Goal: Ask a question: Seek information or help from site administrators or community

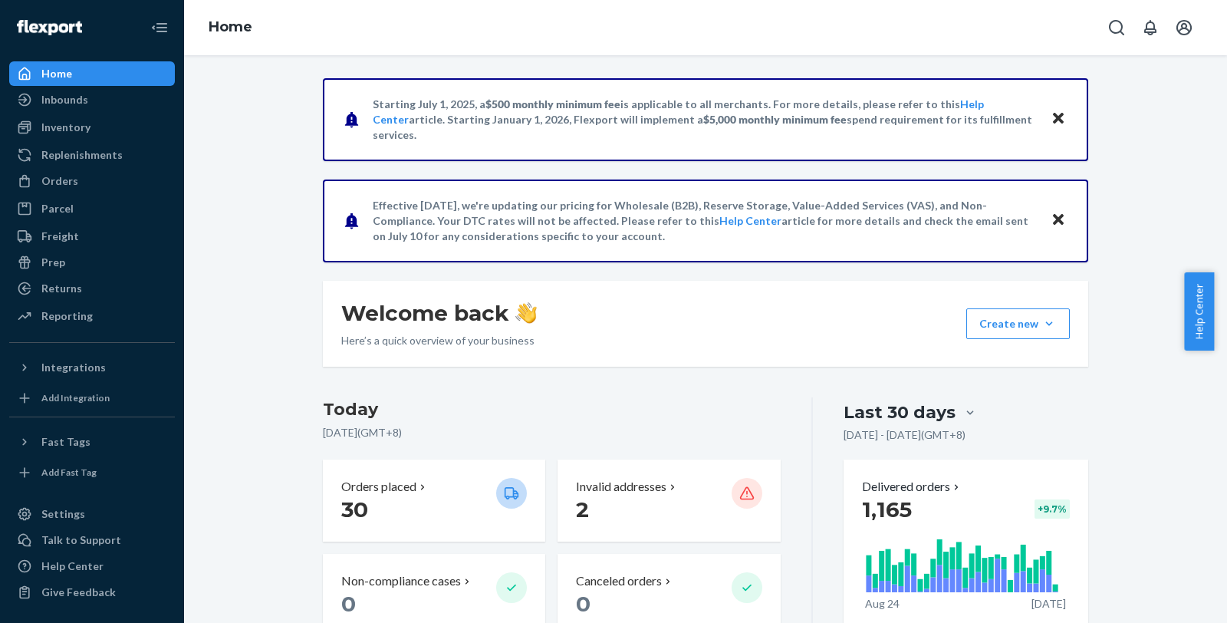
click at [1173, 595] on span "Chat" at bounding box center [1178, 594] width 31 height 14
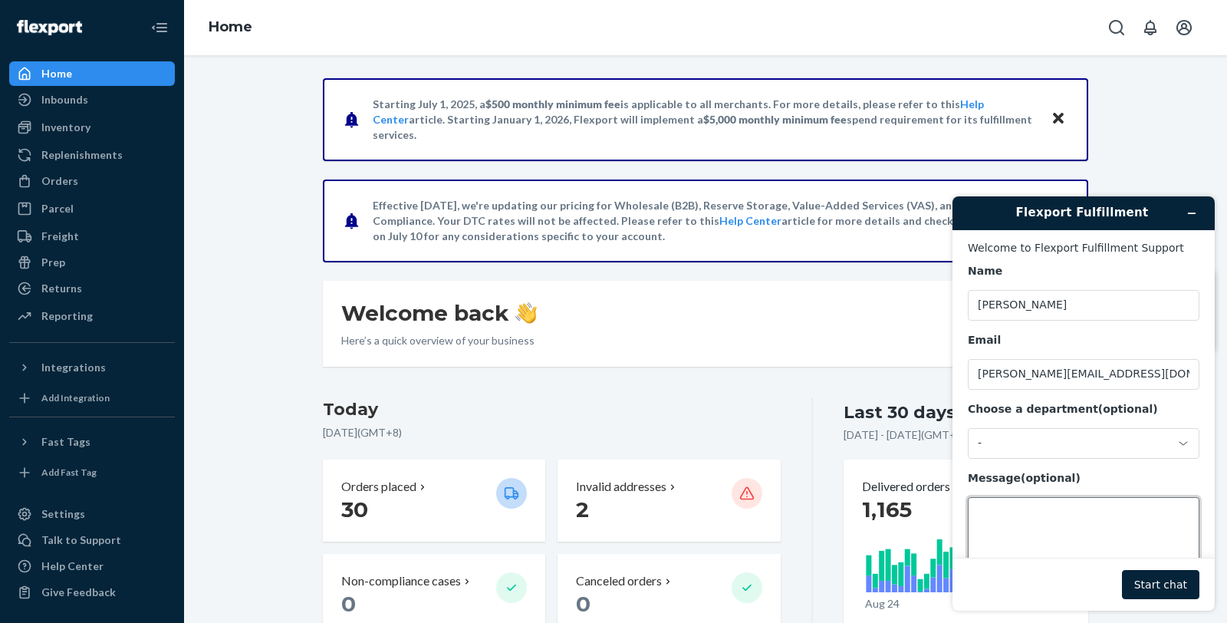
click at [1038, 522] on textarea "Message (optional)" at bounding box center [1084, 540] width 232 height 86
click at [1035, 521] on textarea "Message (optional)" at bounding box center [1084, 540] width 232 height 86
type textarea "Hi, how many days is the shipping to [US_STATE]?"
click at [1159, 589] on button "Start chat" at bounding box center [1160, 584] width 77 height 29
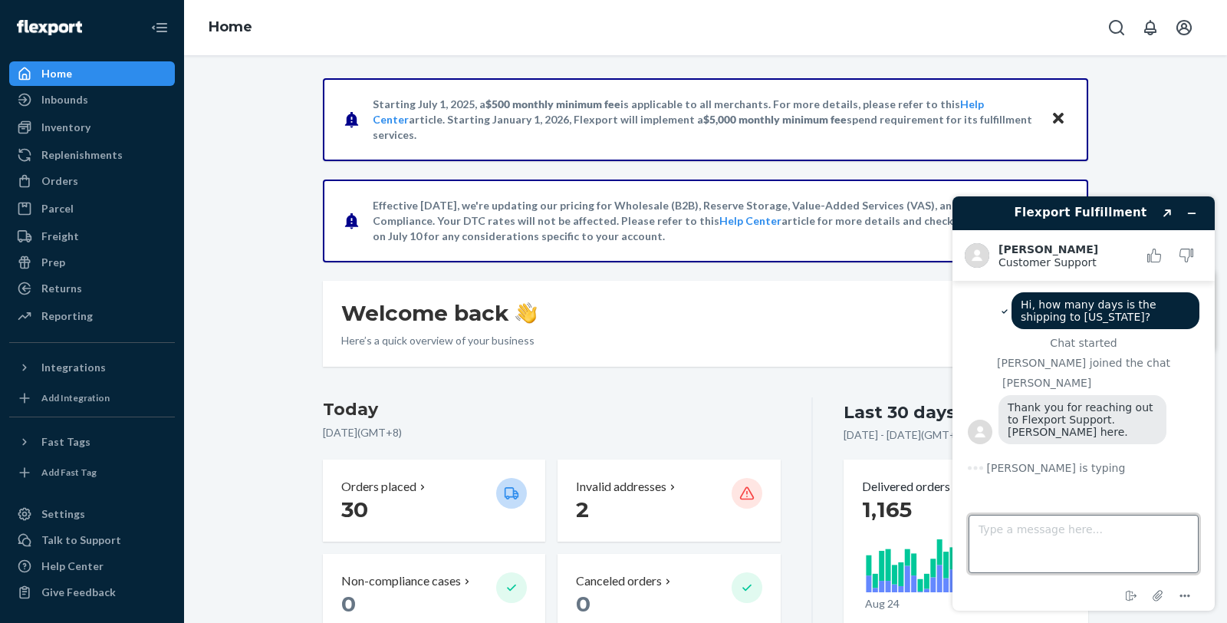
click at [1127, 526] on textarea "Type a message here..." at bounding box center [1084, 544] width 230 height 58
type textarea "hi"
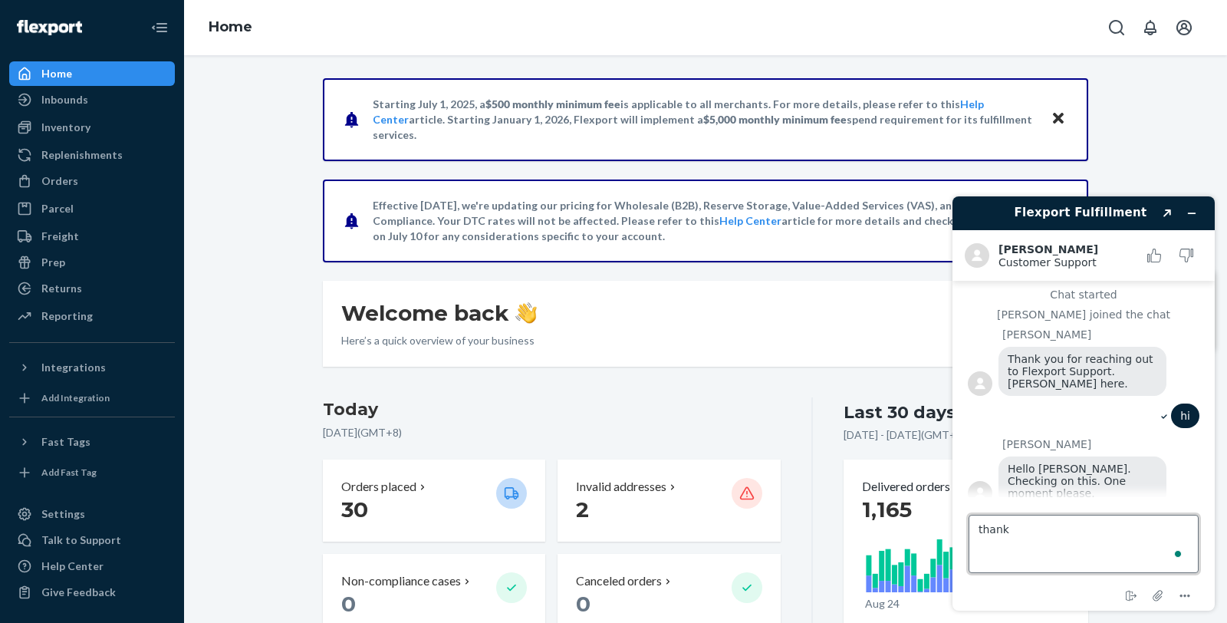
type textarea "thanks"
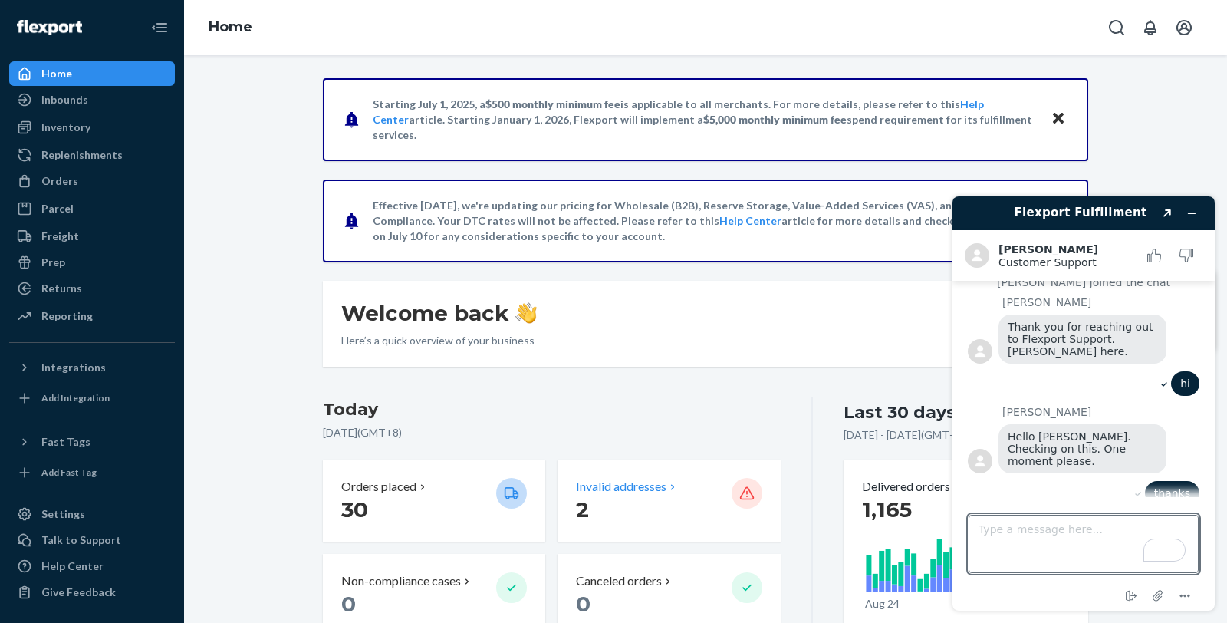
click at [653, 495] on p "2" at bounding box center [647, 509] width 143 height 28
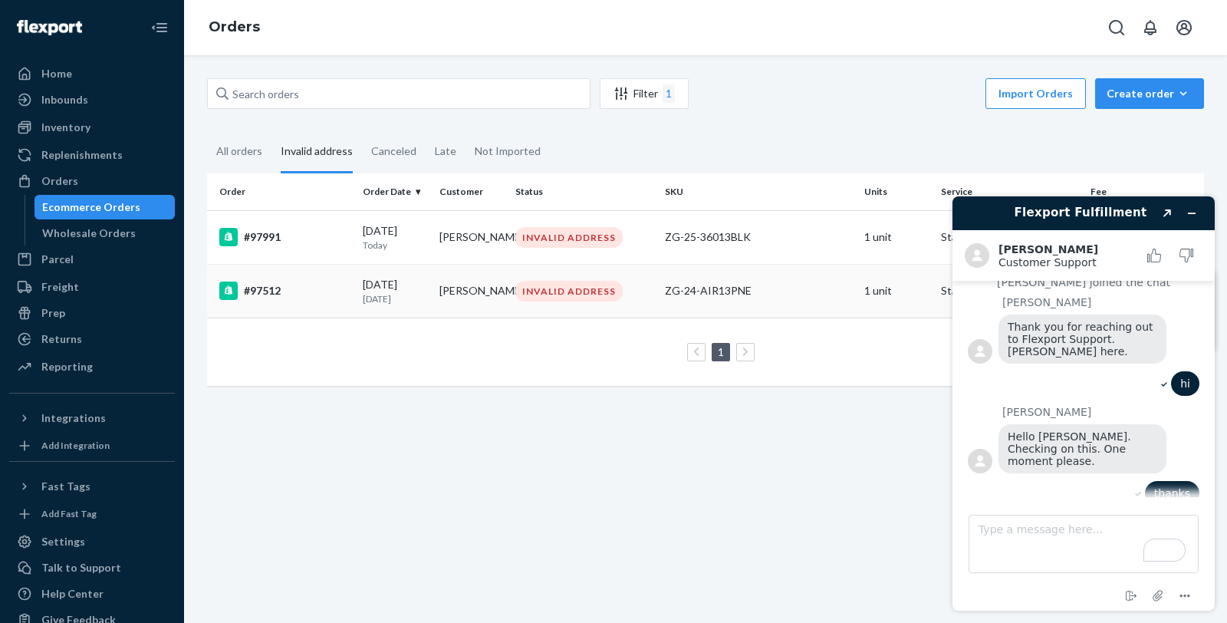
drag, startPoint x: 301, startPoint y: 287, endPoint x: 281, endPoint y: 294, distance: 21.8
click at [281, 294] on div "#97512" at bounding box center [284, 290] width 131 height 18
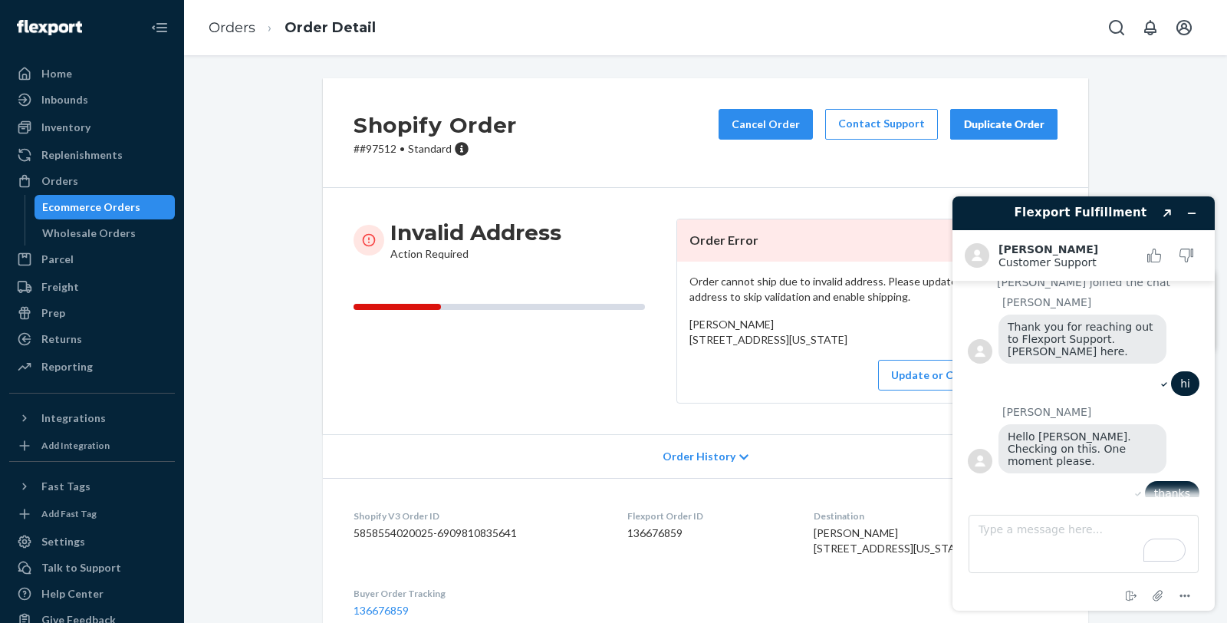
drag, startPoint x: 685, startPoint y: 340, endPoint x: 824, endPoint y: 355, distance: 139.7
click at [824, 347] on div "[PERSON_NAME] [STREET_ADDRESS][US_STATE]" at bounding box center [866, 332] width 355 height 31
copy span "[STREET_ADDRESS][US_STATE]"
click at [538, 403] on div "Invalid Address Action Required" at bounding box center [509, 311] width 311 height 185
click at [385, 151] on p "# #97512 • Standard" at bounding box center [435, 148] width 163 height 15
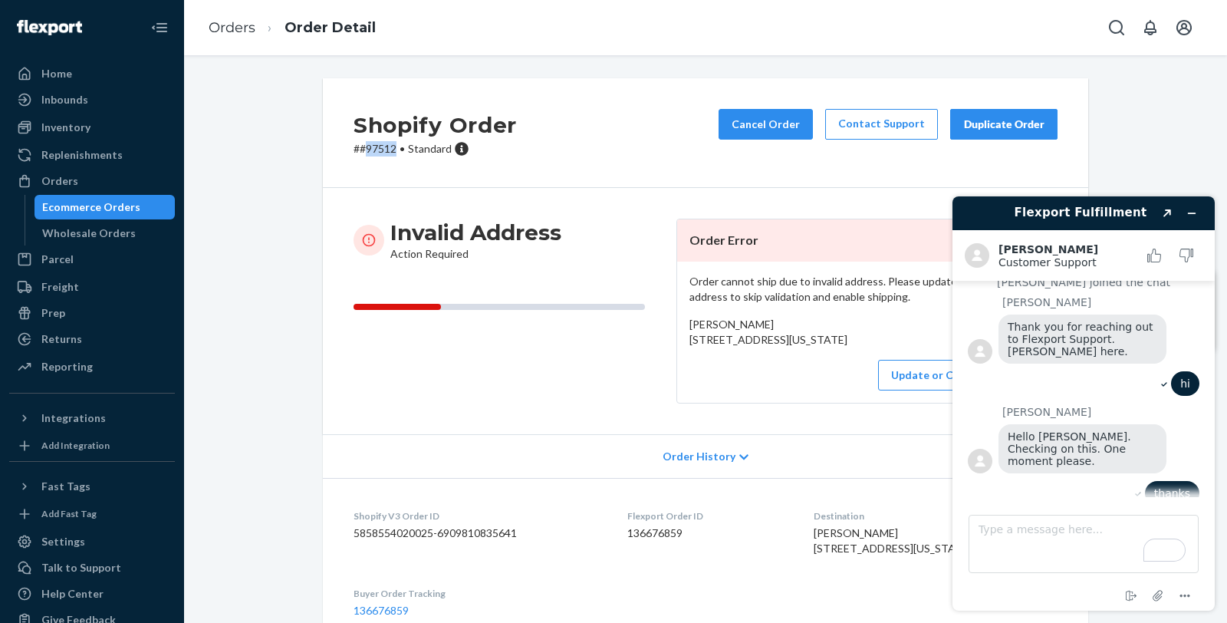
click at [385, 151] on p "# #97512 • Standard" at bounding box center [435, 148] width 163 height 15
copy p "97512"
click at [225, 23] on link "Orders" at bounding box center [232, 27] width 47 height 17
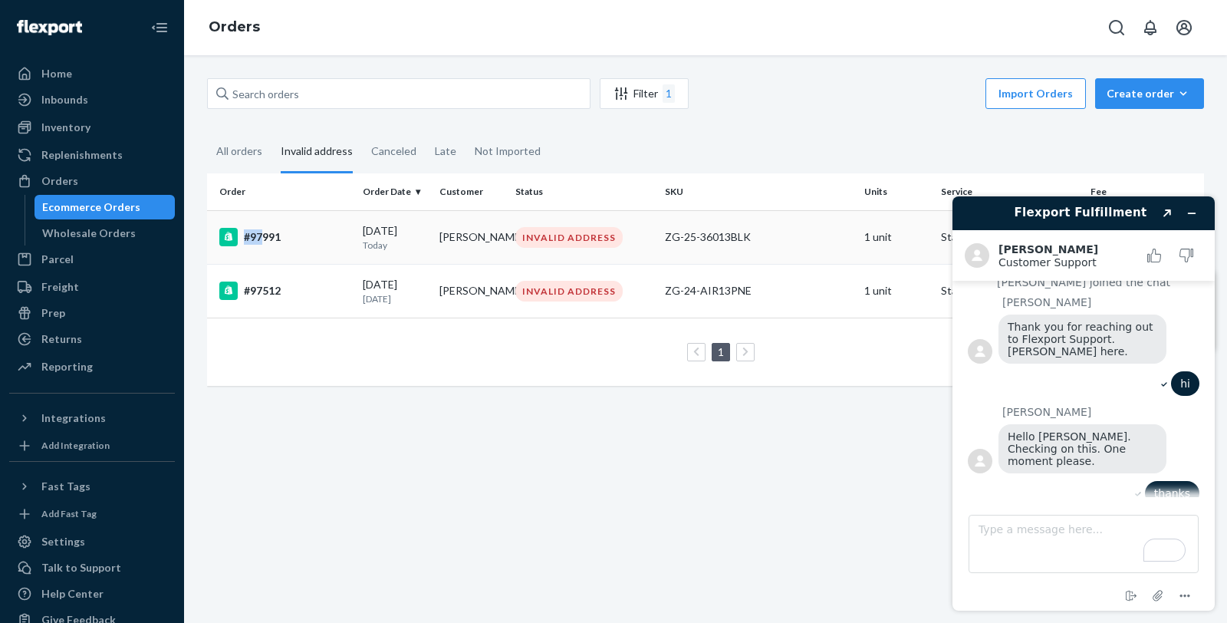
drag, startPoint x: 296, startPoint y: 241, endPoint x: 263, endPoint y: 241, distance: 33.0
click at [263, 241] on div "#97991" at bounding box center [284, 237] width 131 height 18
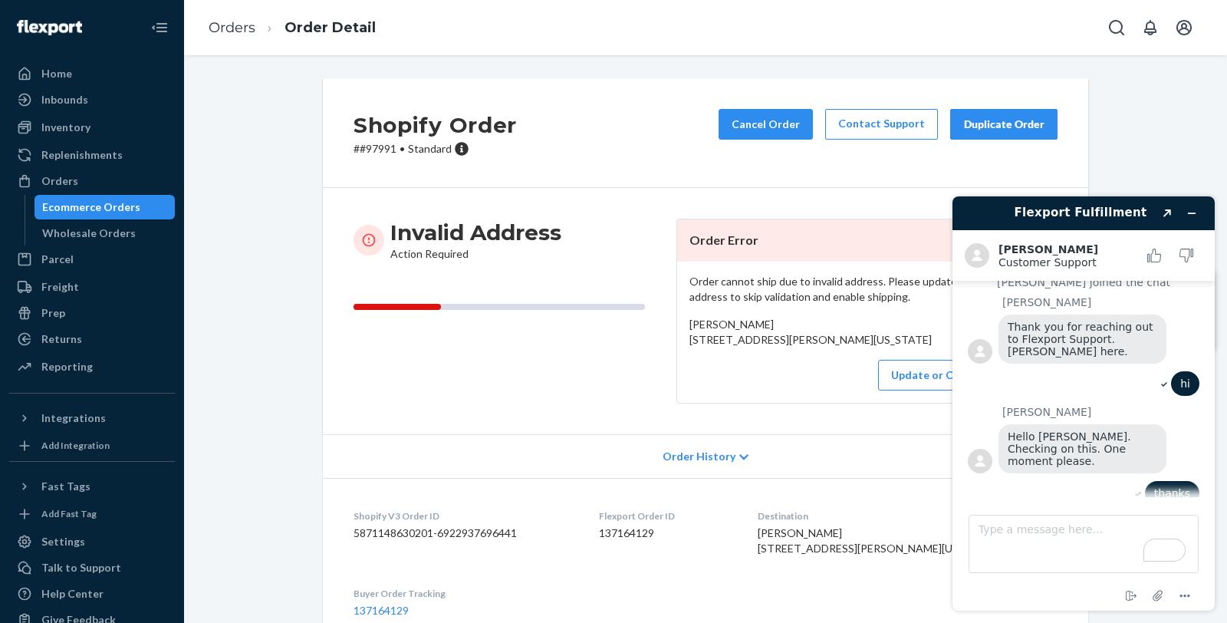
click at [373, 141] on p "# #97991 • Standard" at bounding box center [435, 148] width 163 height 15
copy p "97991"
drag, startPoint x: 685, startPoint y: 335, endPoint x: 882, endPoint y: 370, distance: 200.1
click at [882, 347] on div "[PERSON_NAME] [STREET_ADDRESS][PERSON_NAME][US_STATE]" at bounding box center [866, 332] width 355 height 31
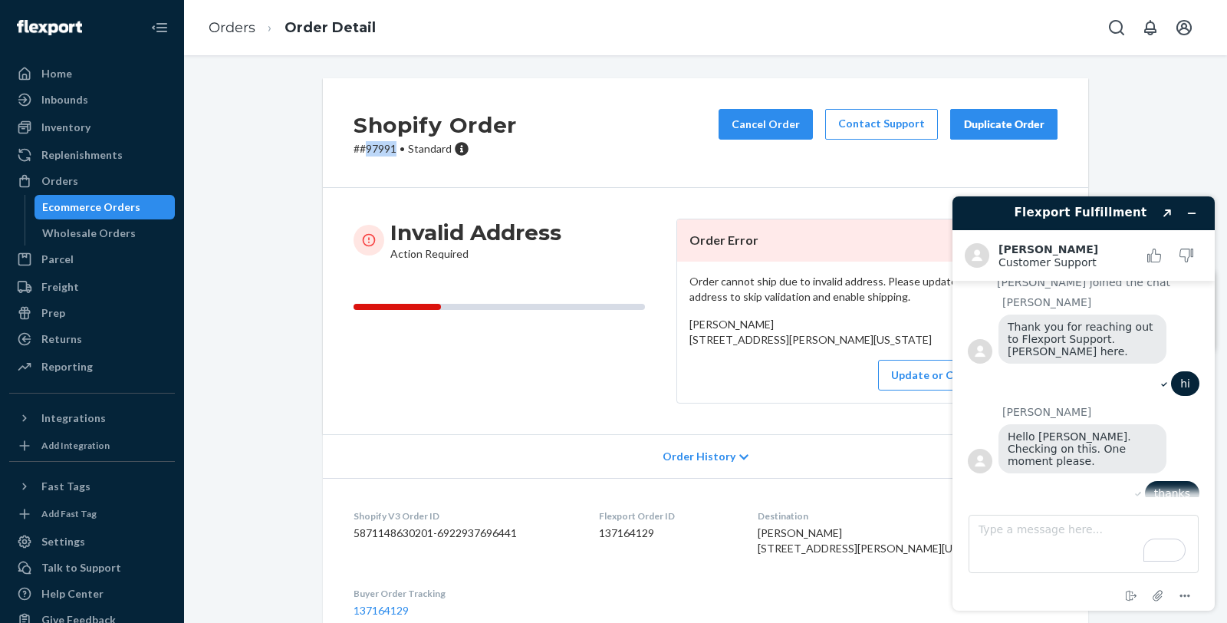
copy span "[STREET_ADDRESS][US_STATE]"
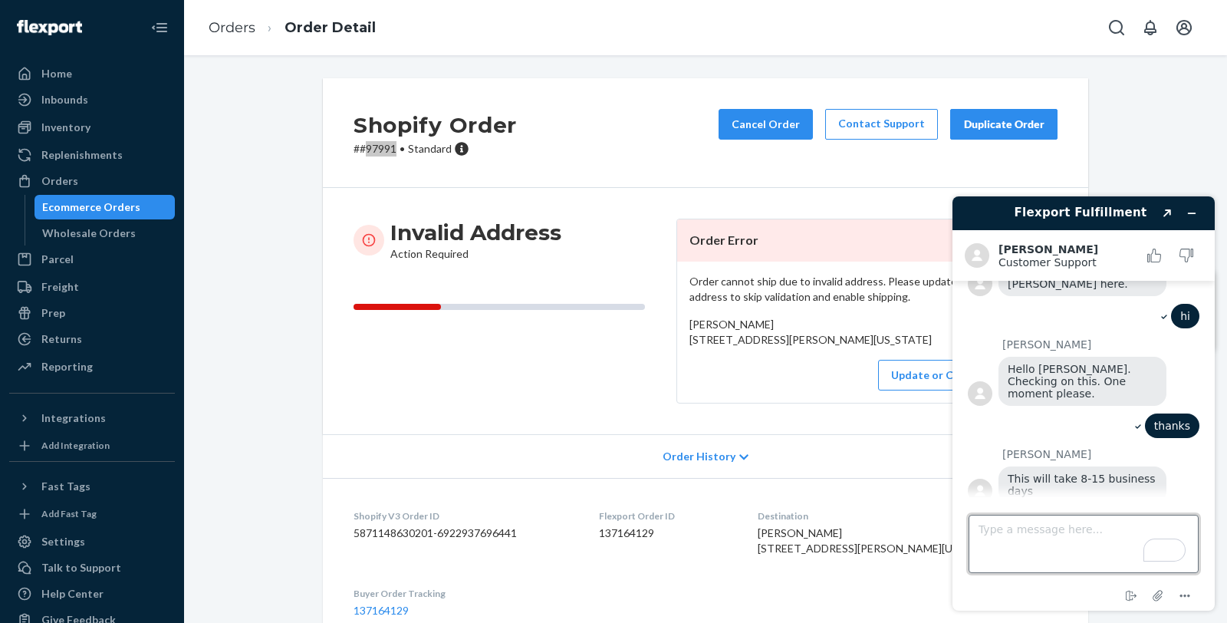
click at [1074, 541] on textarea "Type a message here..." at bounding box center [1084, 544] width 230 height 58
type textarea "thanks is this considered like international?"
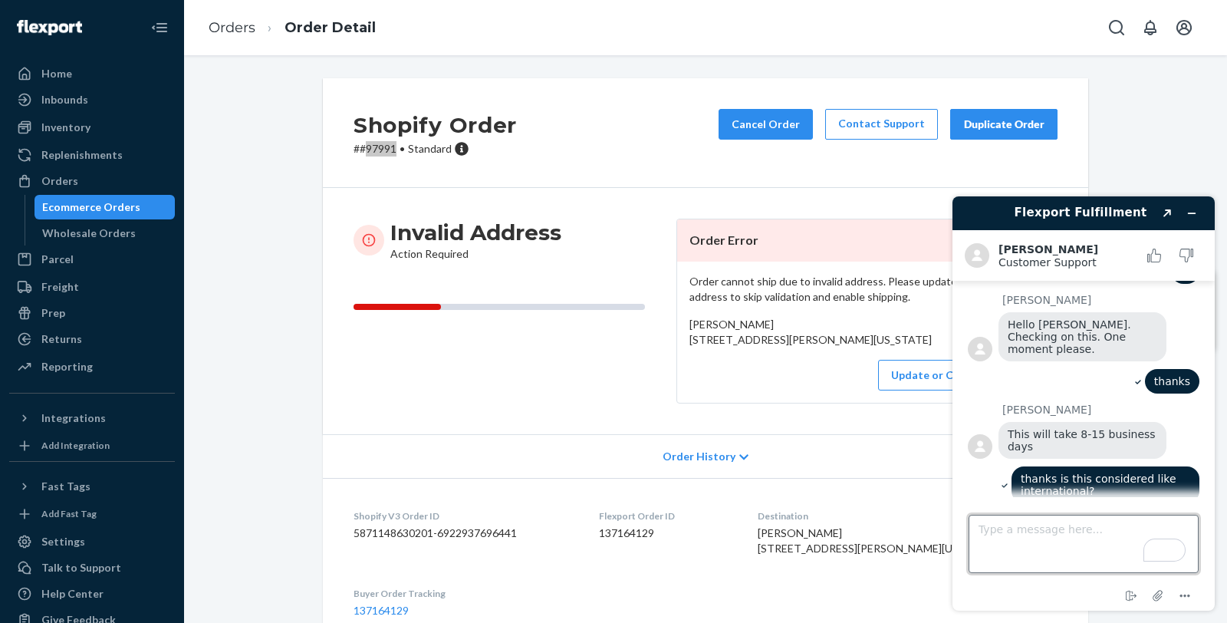
scroll to position [248, 0]
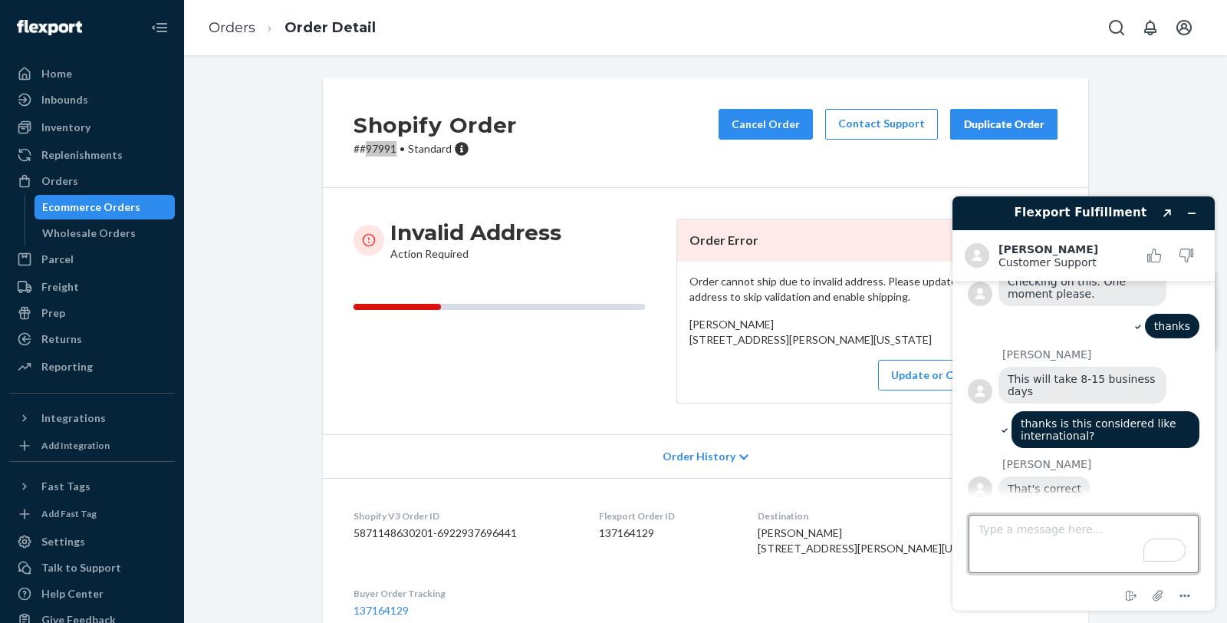
click at [1054, 522] on textarea "Type a message here..." at bounding box center [1084, 544] width 230 height 58
type textarea "thanks."
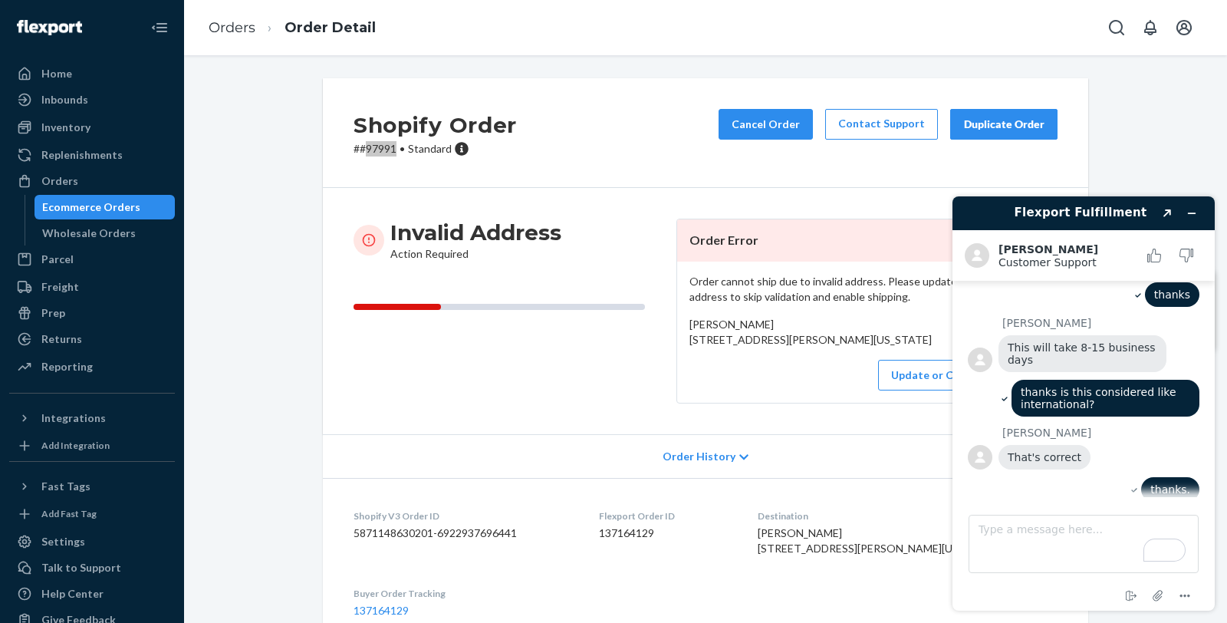
scroll to position [347, 0]
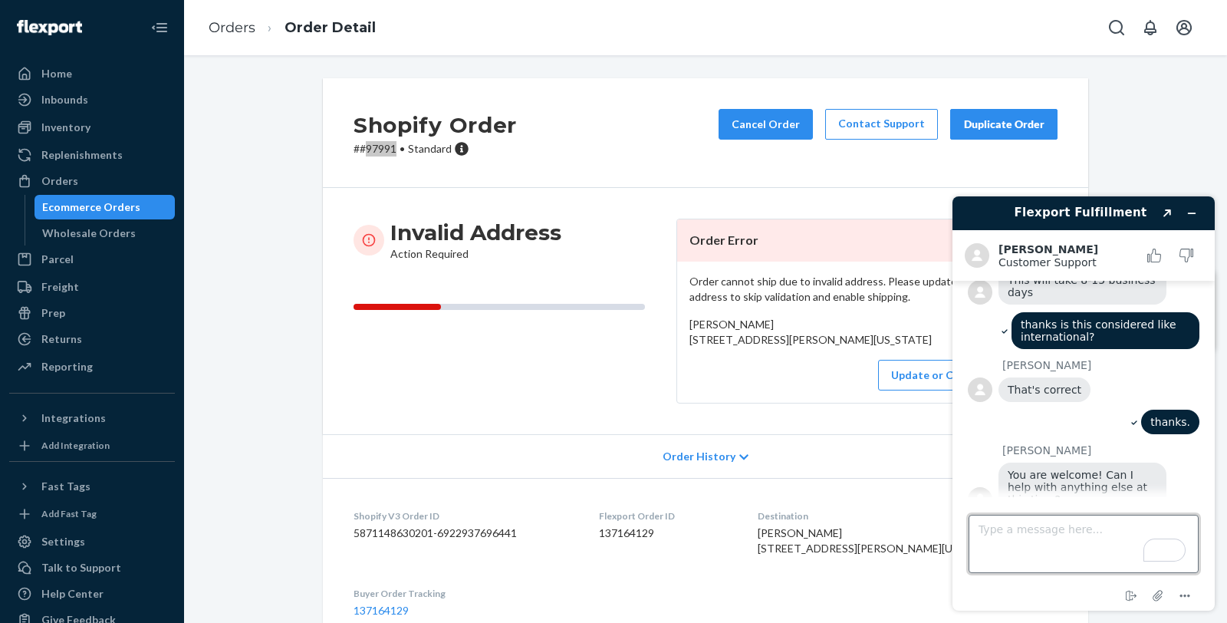
click at [1084, 543] on textarea "Type a message here..." at bounding box center [1084, 544] width 230 height 58
type textarea "thats all."
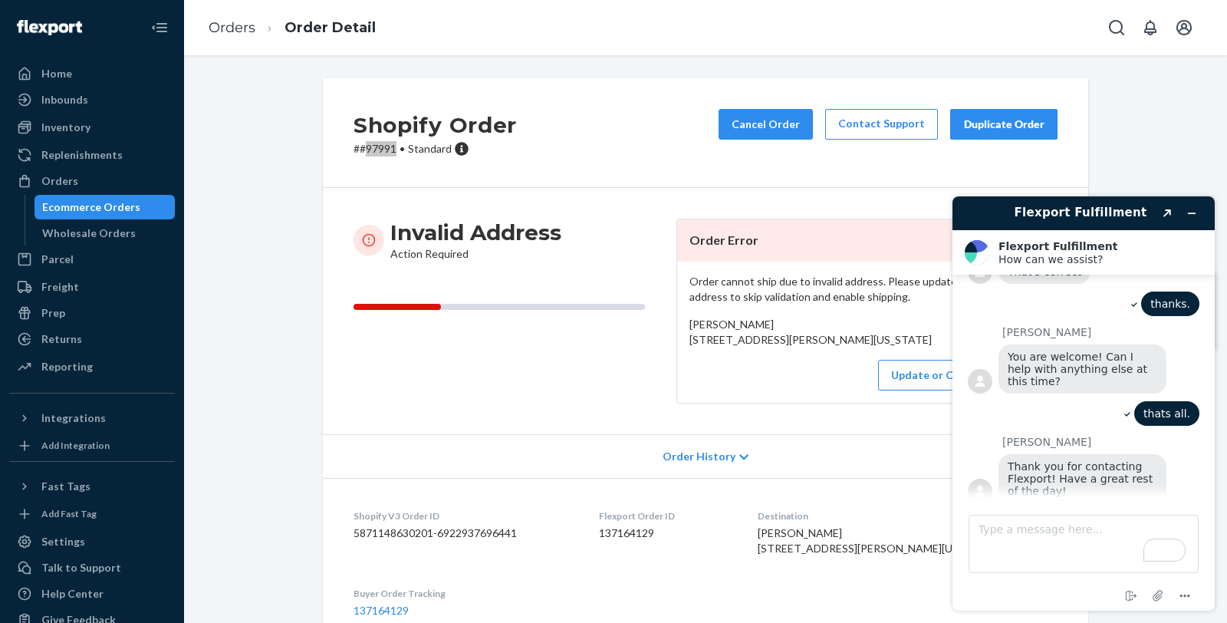
scroll to position [534, 0]
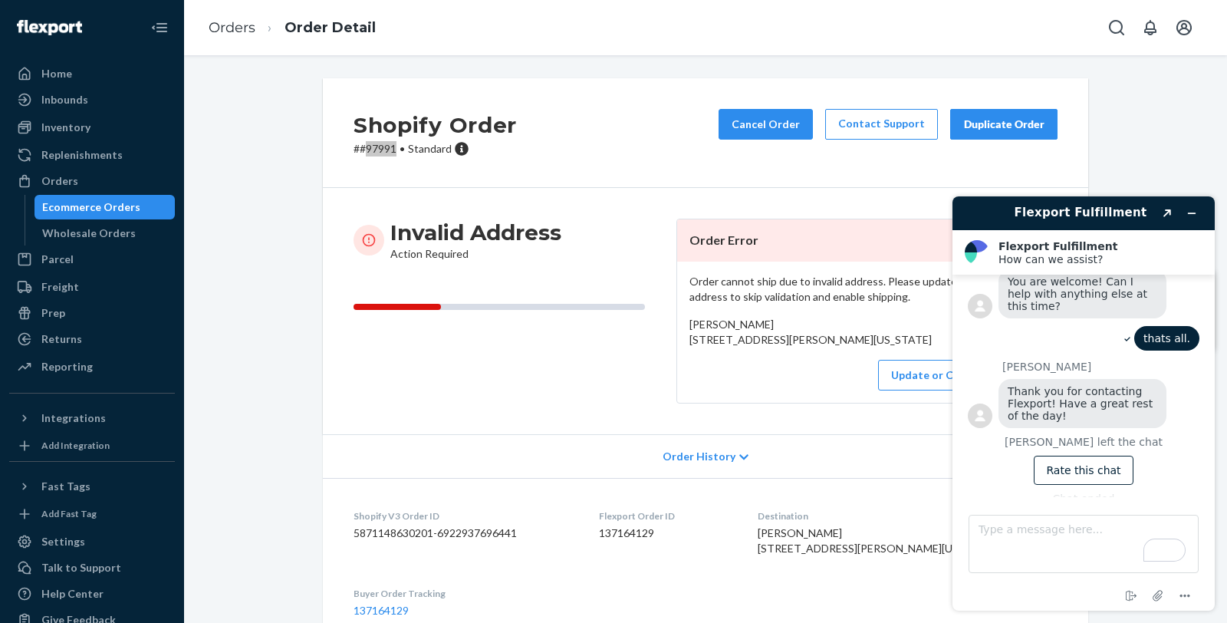
click at [1149, 393] on div "Thank you for contacting Flexport! Have a great rest of the day!" at bounding box center [1083, 403] width 168 height 49
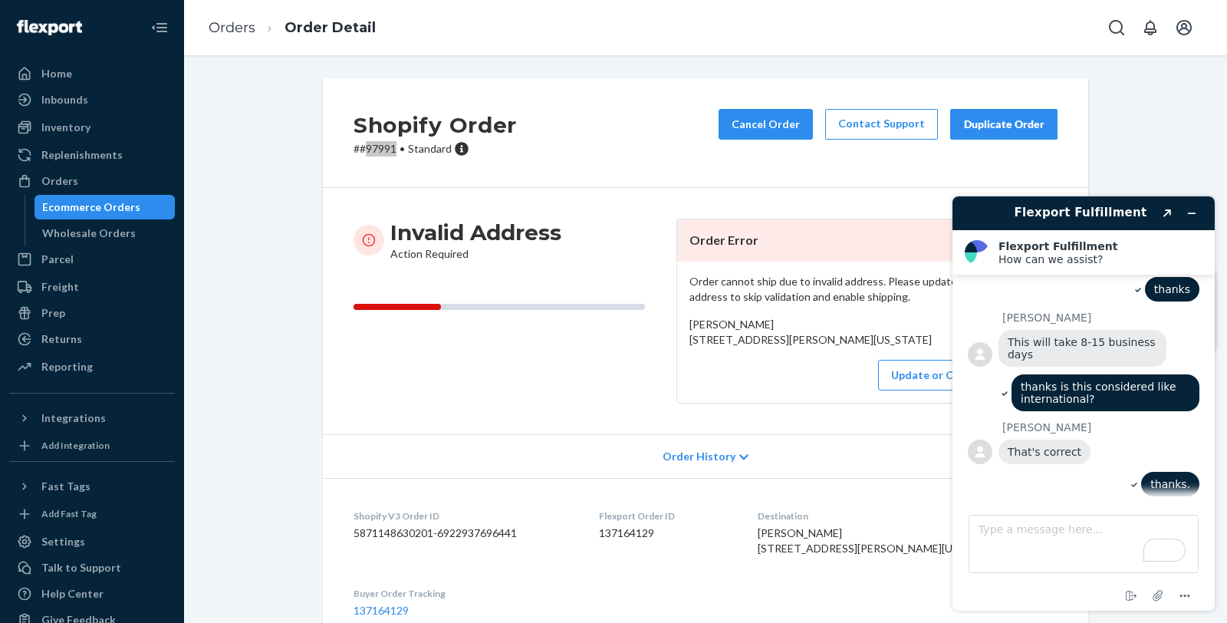
scroll to position [193, 0]
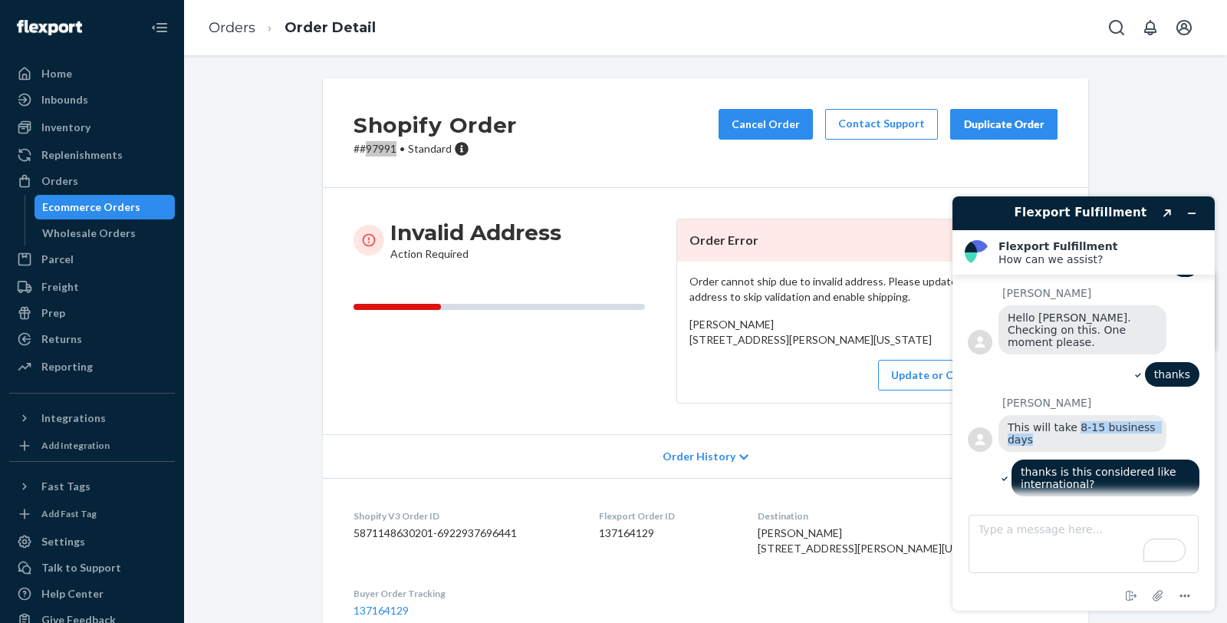
drag, startPoint x: 1071, startPoint y: 412, endPoint x: 1081, endPoint y: 429, distance: 19.9
click at [1081, 429] on div "This will take 8-15 business days" at bounding box center [1083, 433] width 168 height 37
copy span "8-15 business days"
